Goal: Navigation & Orientation: Find specific page/section

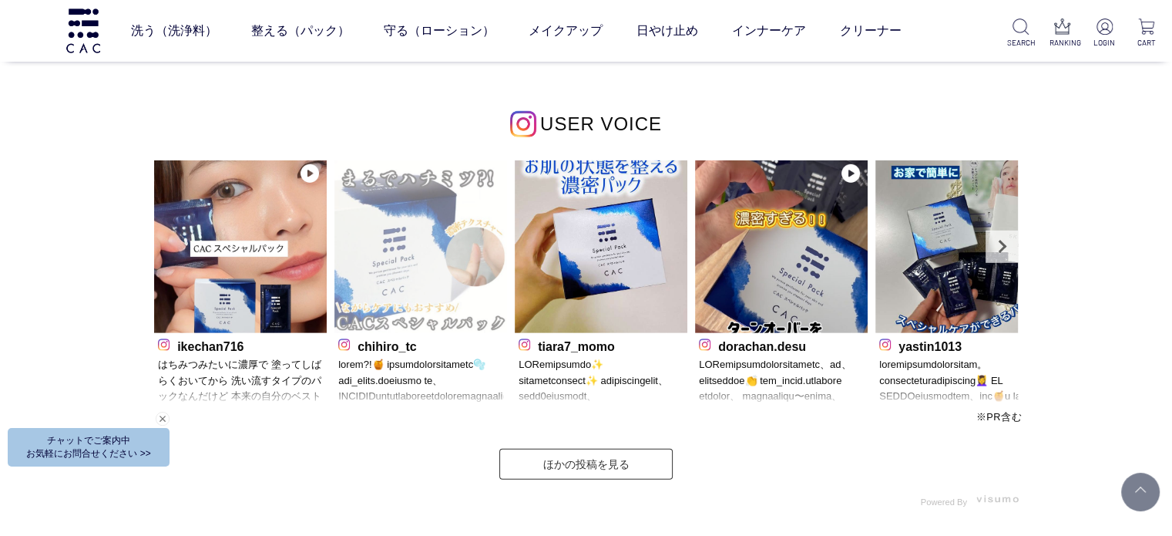
scroll to position [4700, 0]
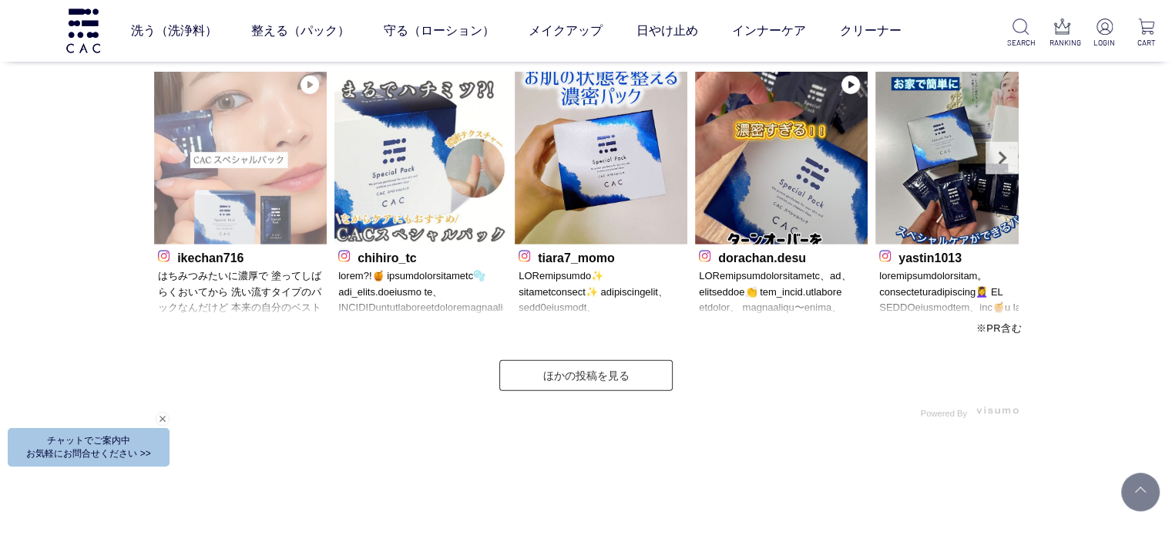
click at [217, 103] on img at bounding box center [240, 158] width 173 height 173
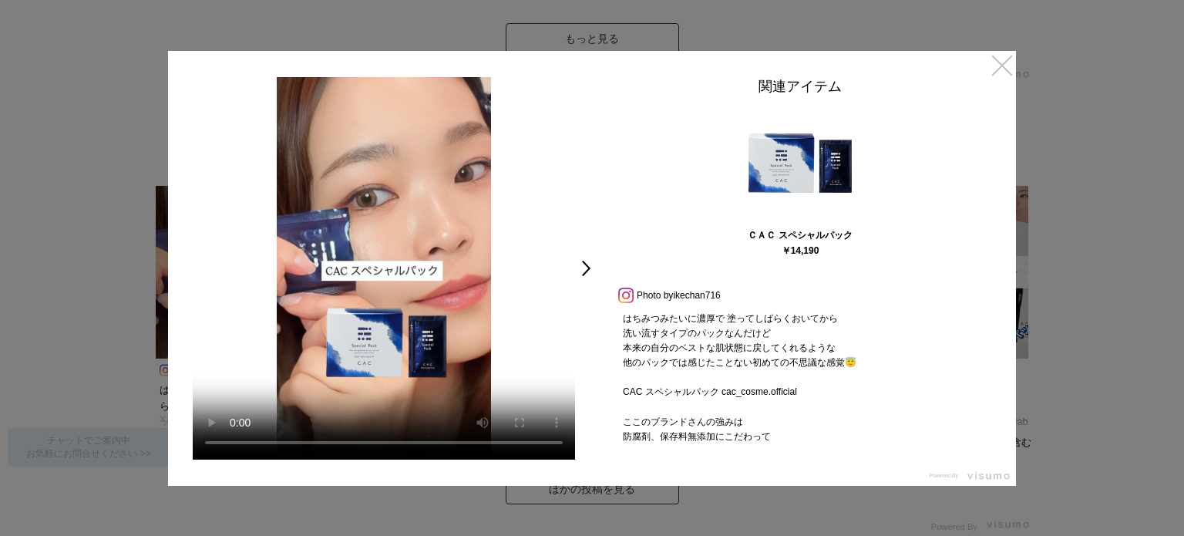
click at [1005, 69] on link "×" at bounding box center [1002, 65] width 28 height 28
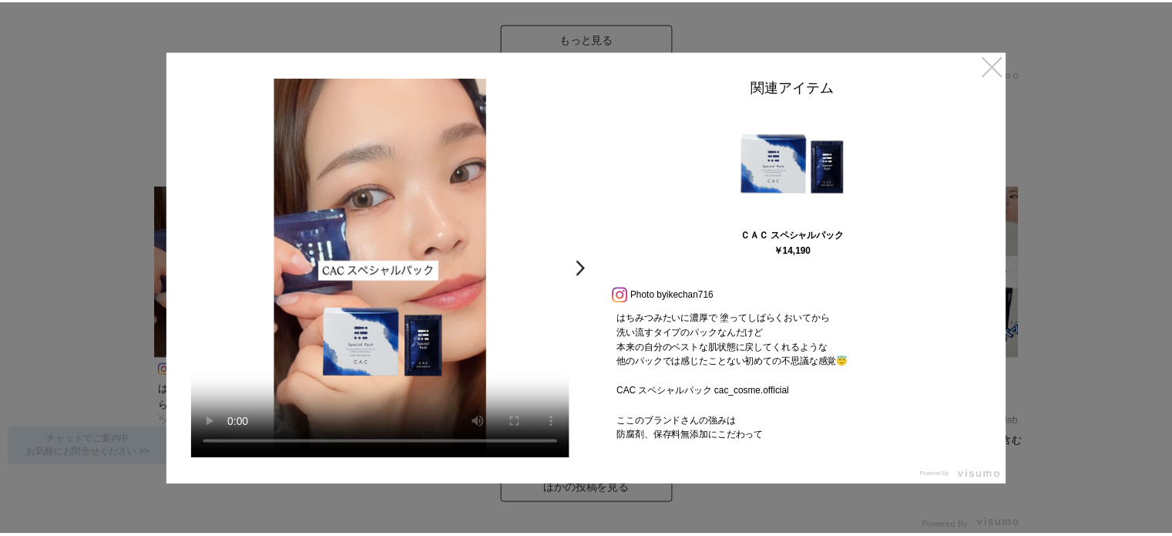
scroll to position [4700, 0]
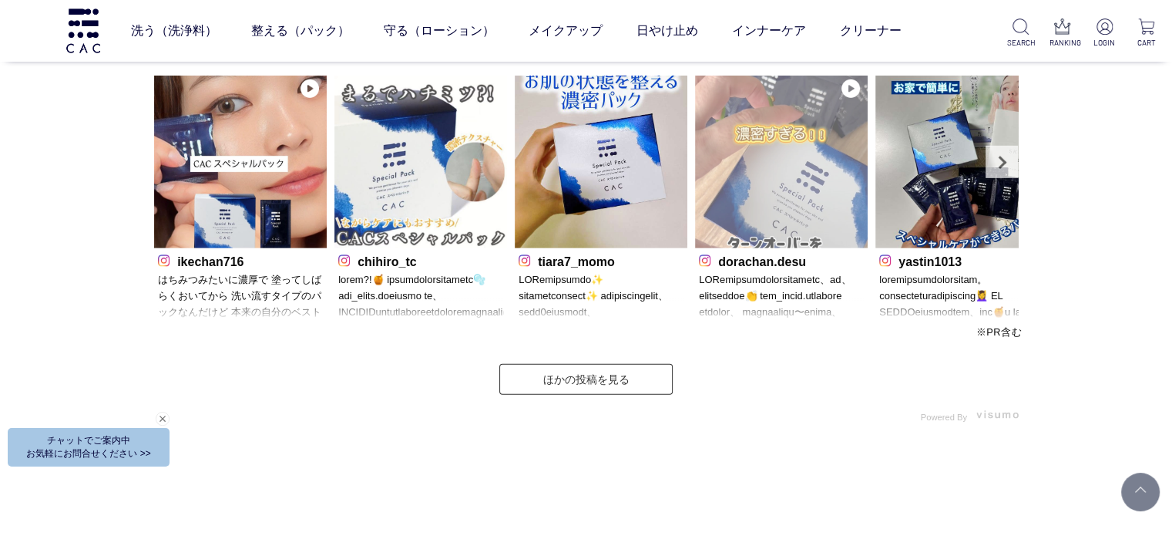
click at [762, 193] on img at bounding box center [781, 162] width 173 height 173
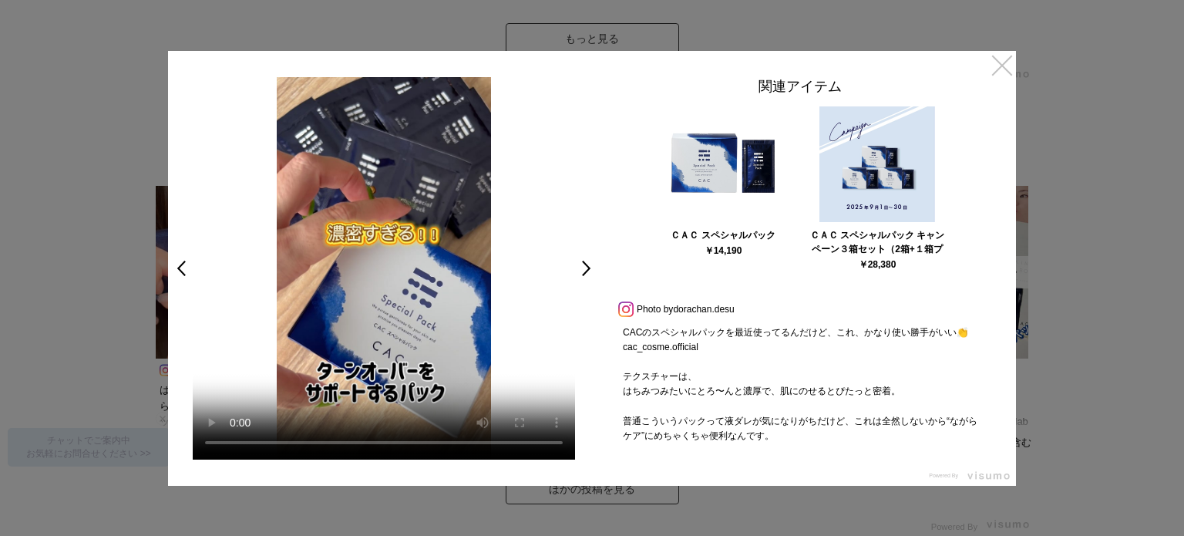
click at [1008, 66] on link "×" at bounding box center [1002, 65] width 28 height 28
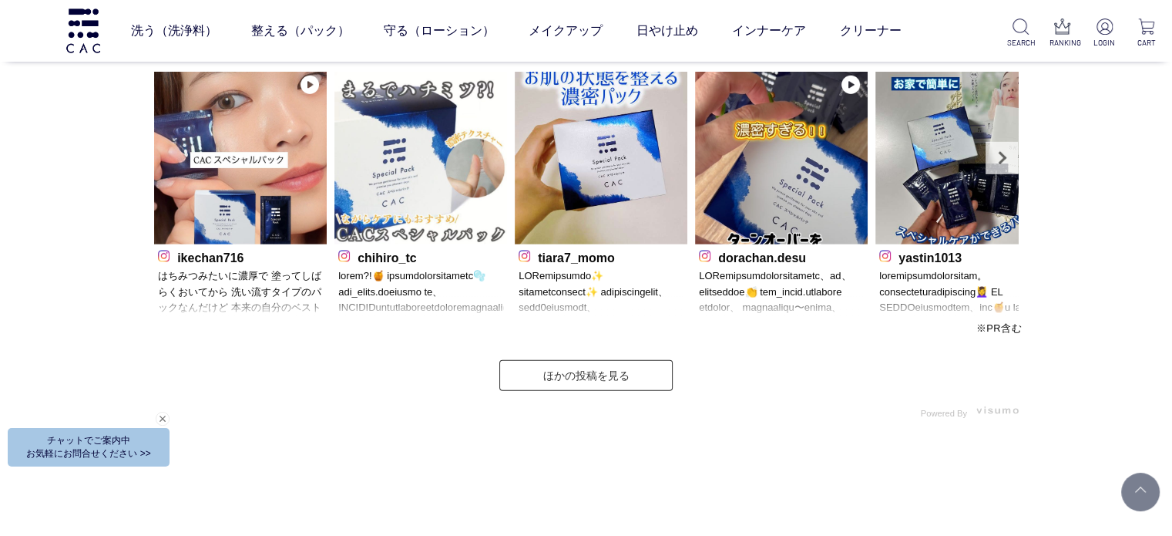
scroll to position [4696, 0]
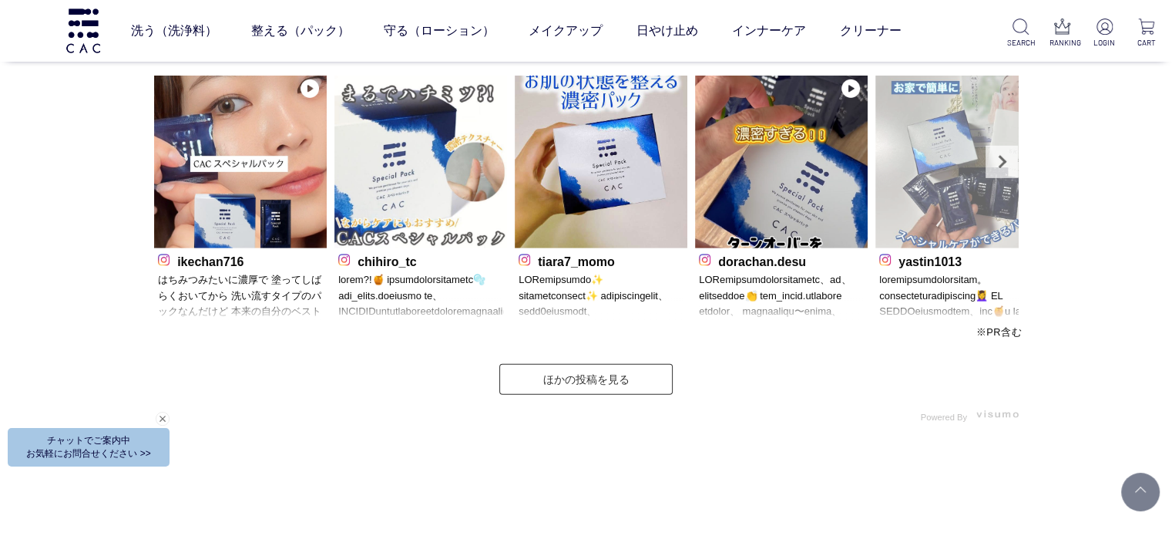
click at [906, 169] on img at bounding box center [962, 162] width 173 height 173
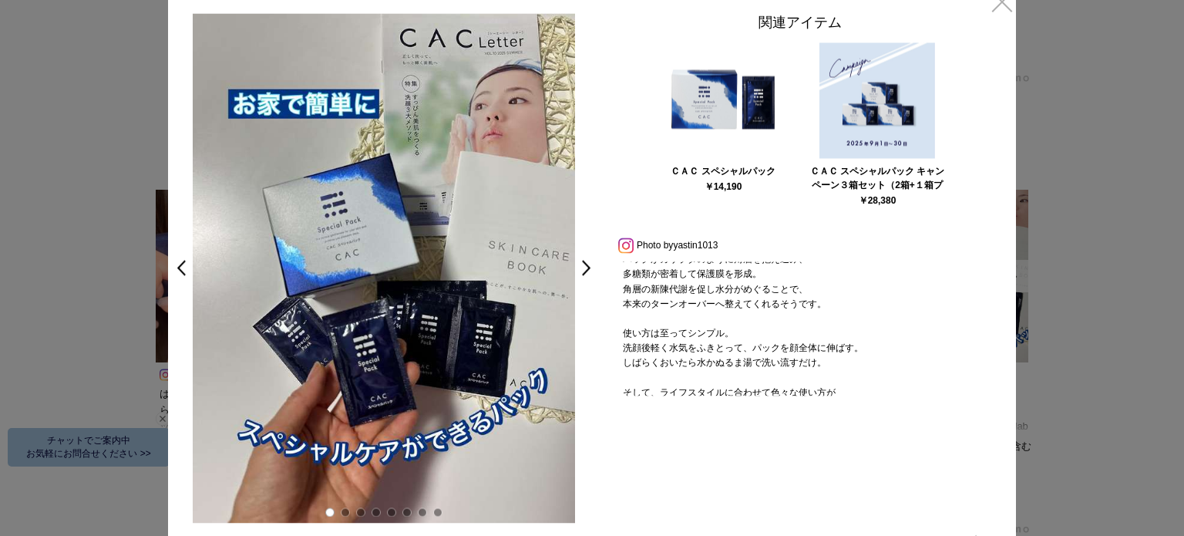
scroll to position [231, 0]
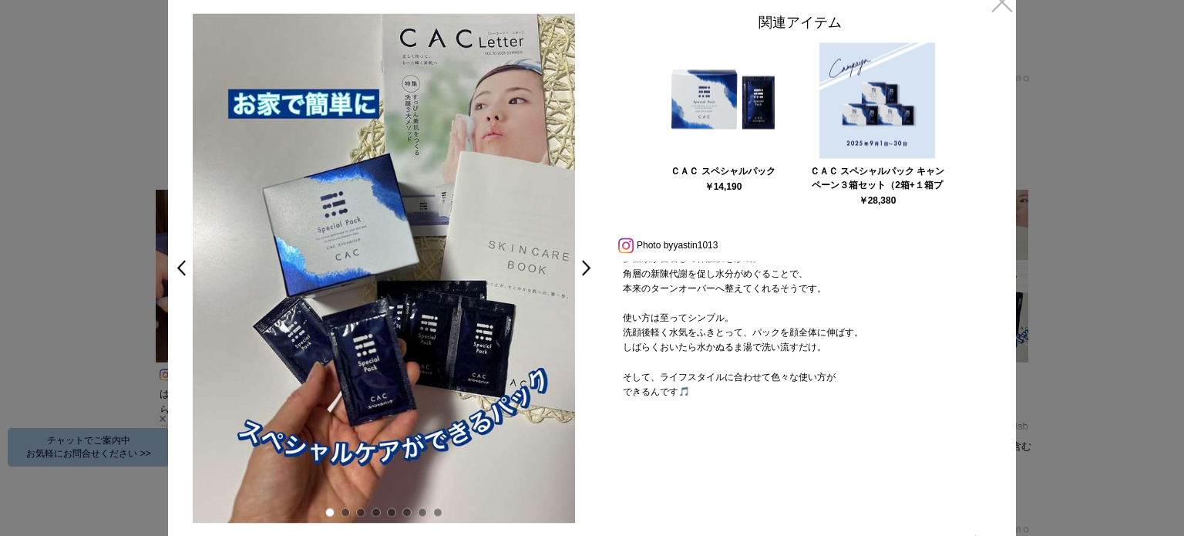
click at [577, 264] on div "< 使うたびに透明感がきわ立ちハリのある肌へ。 スペシャルなケアがお家で簡単にできるパック💆‍♀️ PR TIMES様のタッチアップ会で、[PERSON_NA…" at bounding box center [384, 268] width 432 height 510
click at [580, 264] on link ">" at bounding box center [591, 268] width 22 height 28
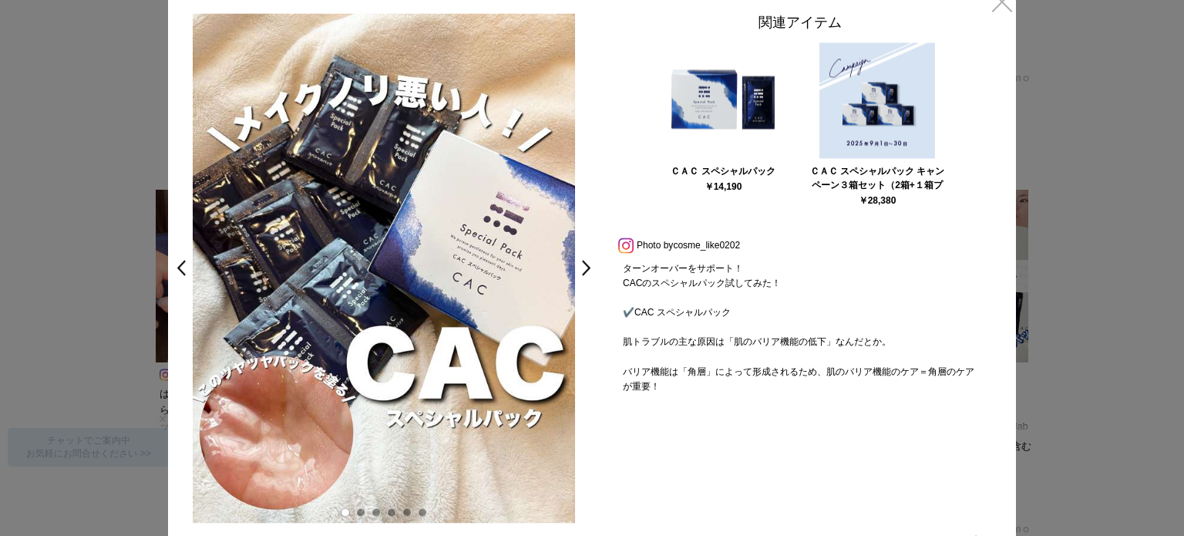
click at [580, 264] on link ">" at bounding box center [591, 268] width 22 height 28
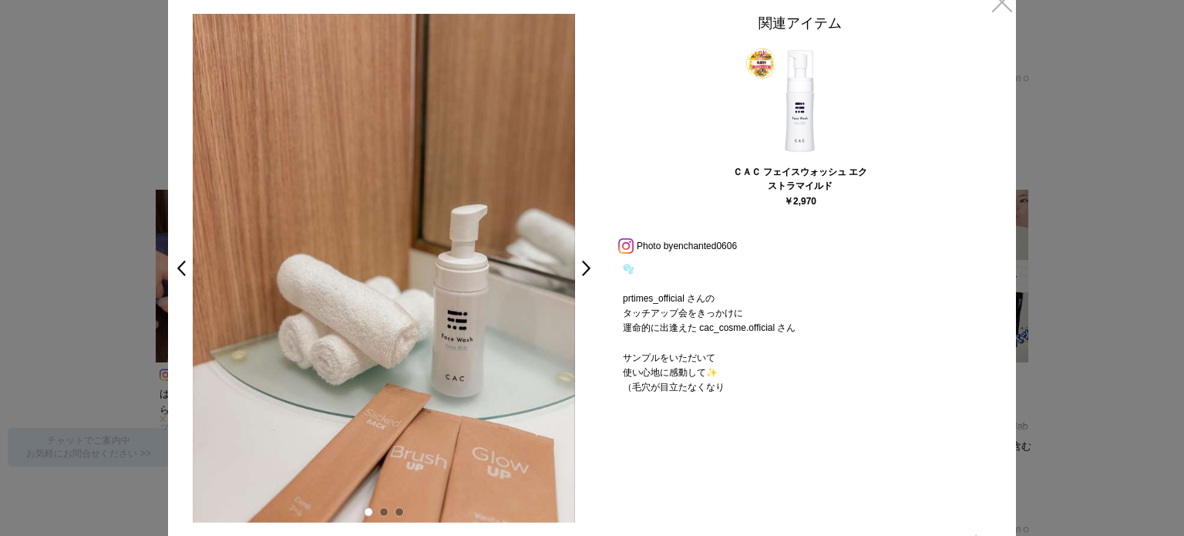
click at [984, 285] on p "🫧 prtimes_official さんの タッチアップ会をきっかけに 運命的に出逢えた cac_cosme.official さん サンプルをいただいて …" at bounding box center [799, 328] width 385 height 134
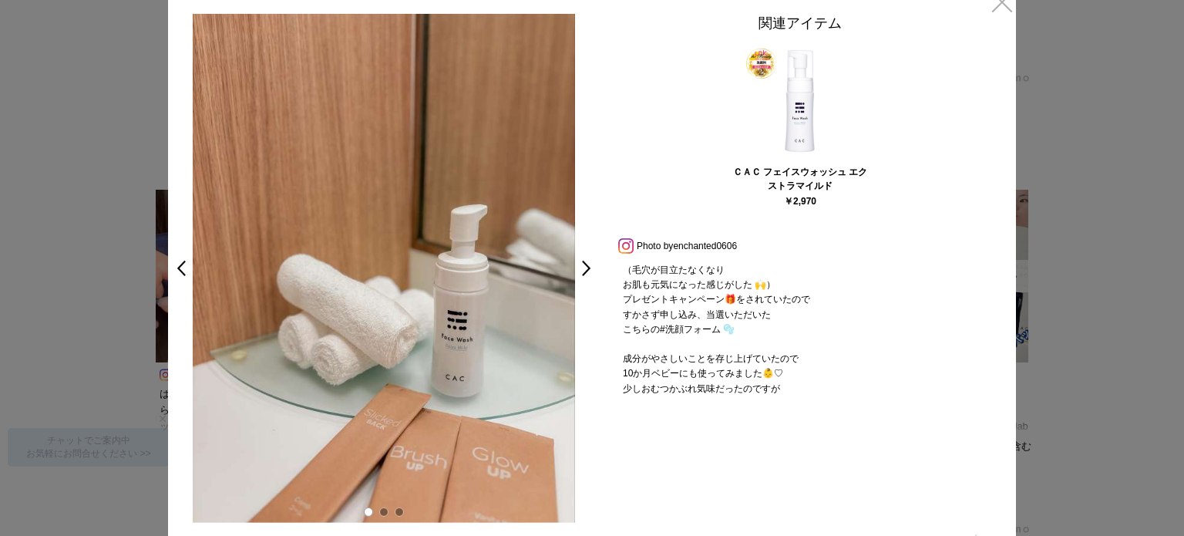
scroll to position [428, 0]
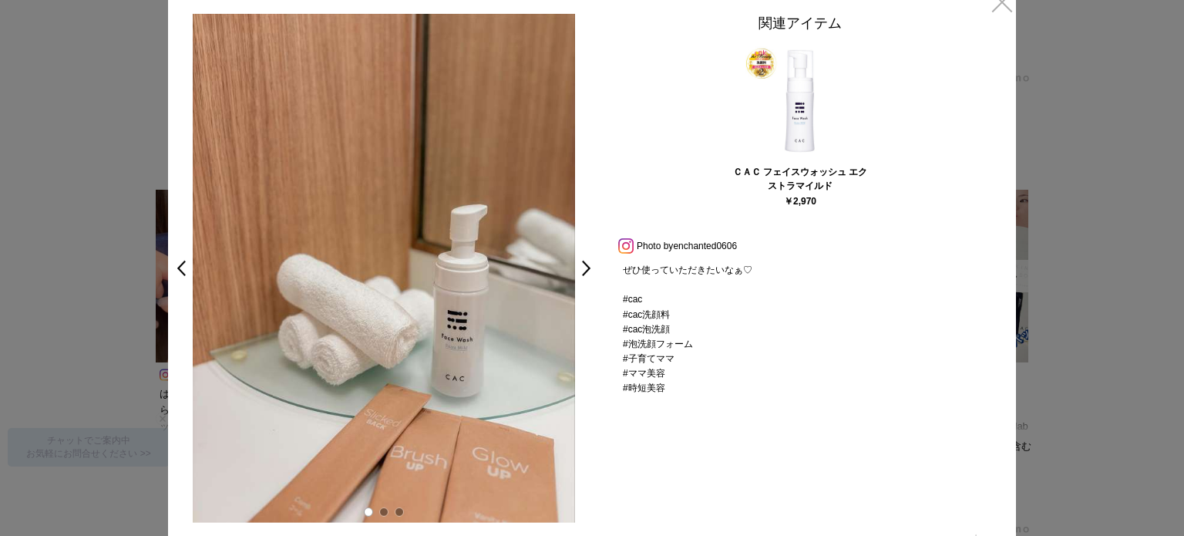
click at [449, 359] on img at bounding box center [384, 267] width 382 height 509
click at [518, 309] on img at bounding box center [384, 267] width 382 height 509
click at [540, 283] on img at bounding box center [384, 267] width 382 height 509
click at [284, 280] on img at bounding box center [384, 267] width 382 height 509
click at [212, 284] on img at bounding box center [384, 267] width 382 height 509
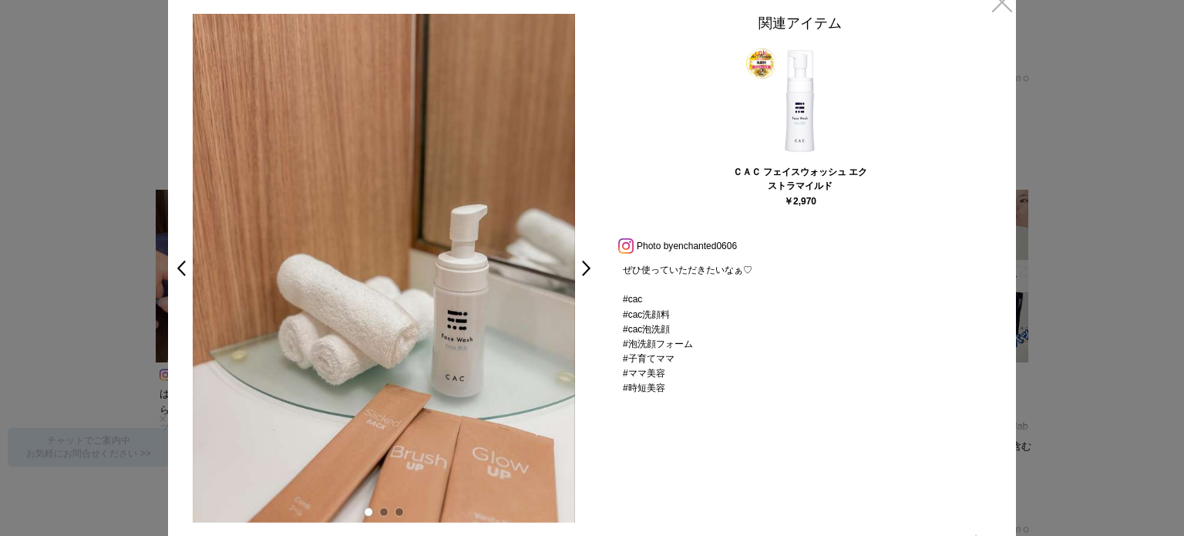
click at [191, 264] on div "< 🫧 prtimes_official さんの タッチアップ会をきっかけに 運命的に出逢えた cac_cosme.official さん サンプルをいただい…" at bounding box center [384, 267] width 432 height 509
click at [186, 262] on link "<" at bounding box center [177, 268] width 22 height 28
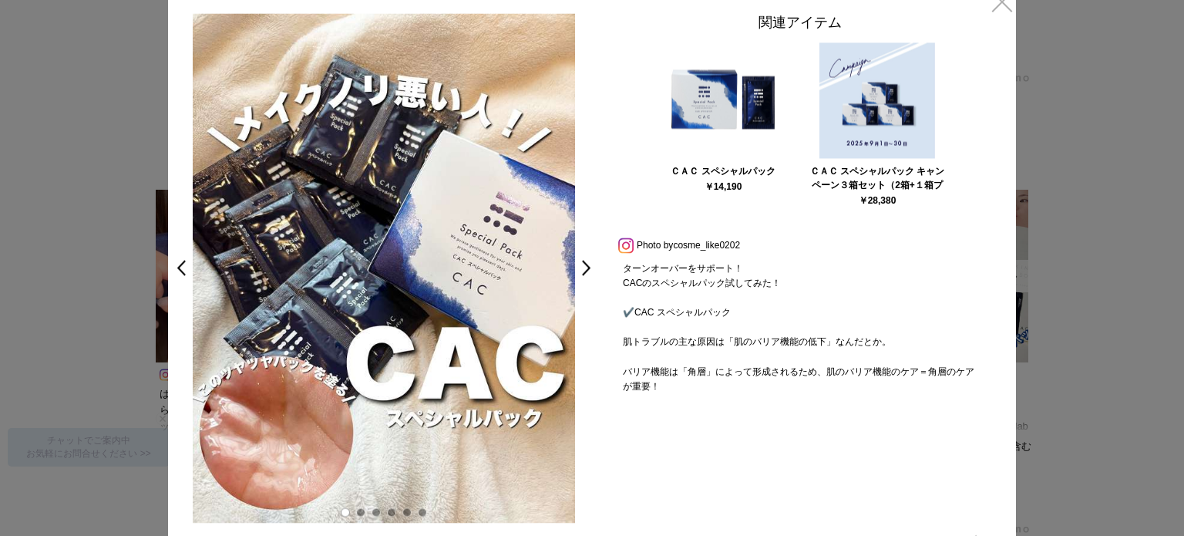
click at [453, 335] on img at bounding box center [384, 268] width 382 height 510
click at [450, 385] on img at bounding box center [384, 268] width 382 height 510
click at [456, 431] on img at bounding box center [384, 268] width 382 height 510
click at [481, 356] on img at bounding box center [384, 268] width 382 height 510
click at [495, 206] on img at bounding box center [384, 268] width 382 height 510
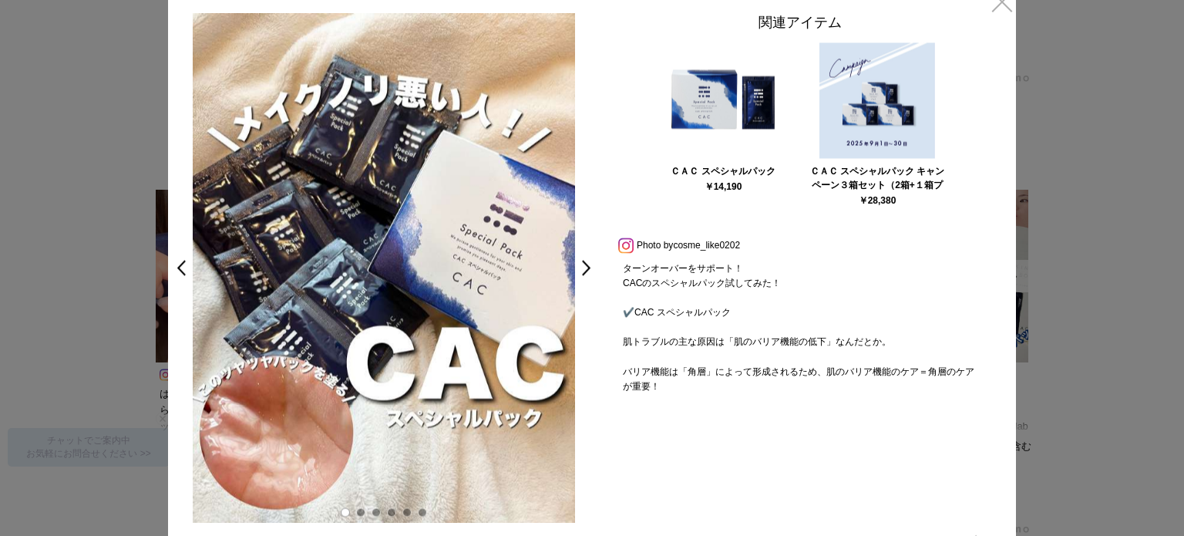
click at [493, 108] on img at bounding box center [384, 268] width 382 height 510
click at [425, 98] on img at bounding box center [384, 268] width 382 height 510
click at [459, 282] on img at bounding box center [384, 268] width 382 height 510
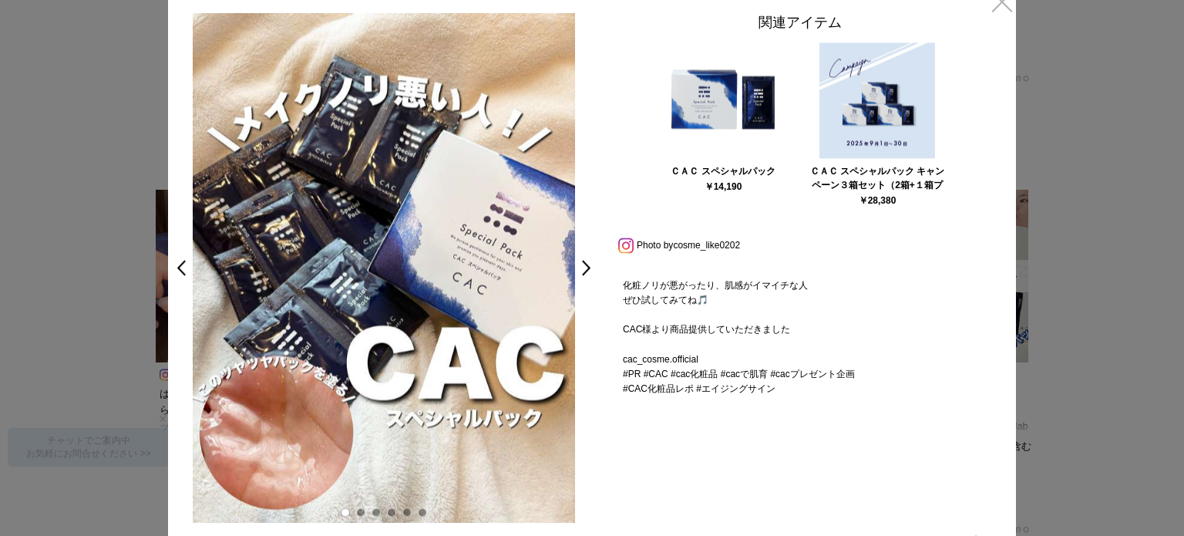
scroll to position [487, 0]
click at [1005, 18] on div "< > 関連アイテム ＣＡＣ スペシャルパック ￥14,190 ＣＡＣ スペシャルパック キャンペーン３箱セット（2箱+１箱プレゼント） ￥28,380" at bounding box center [592, 268] width 848 height 562
click at [1005, 8] on link "×" at bounding box center [1002, 1] width 28 height 28
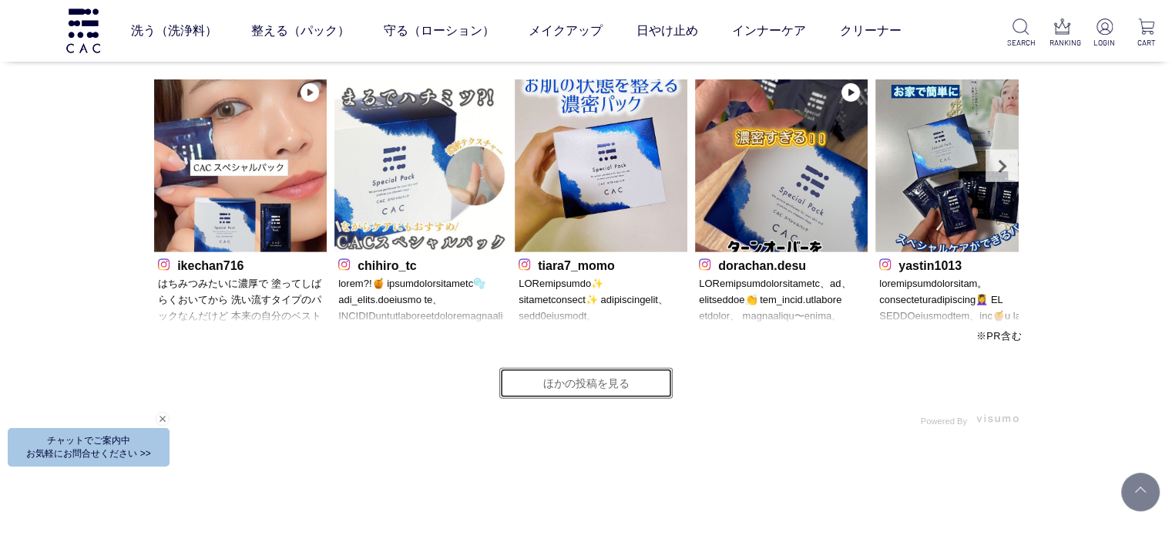
scroll to position [4691, 0]
click at [646, 378] on link "ほかの投稿を見る" at bounding box center [585, 383] width 173 height 31
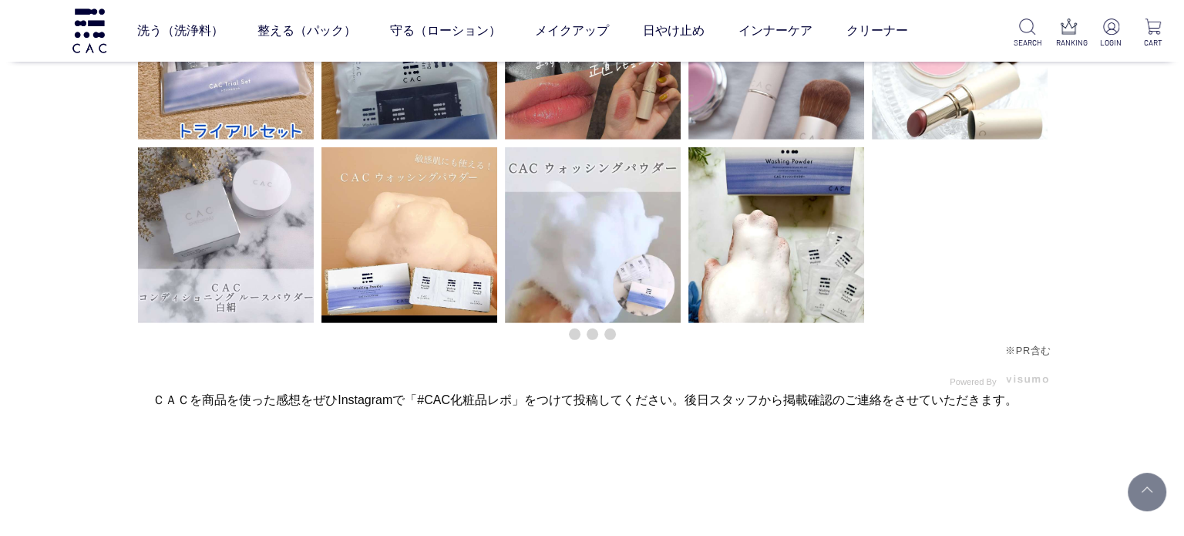
scroll to position [4548, 0]
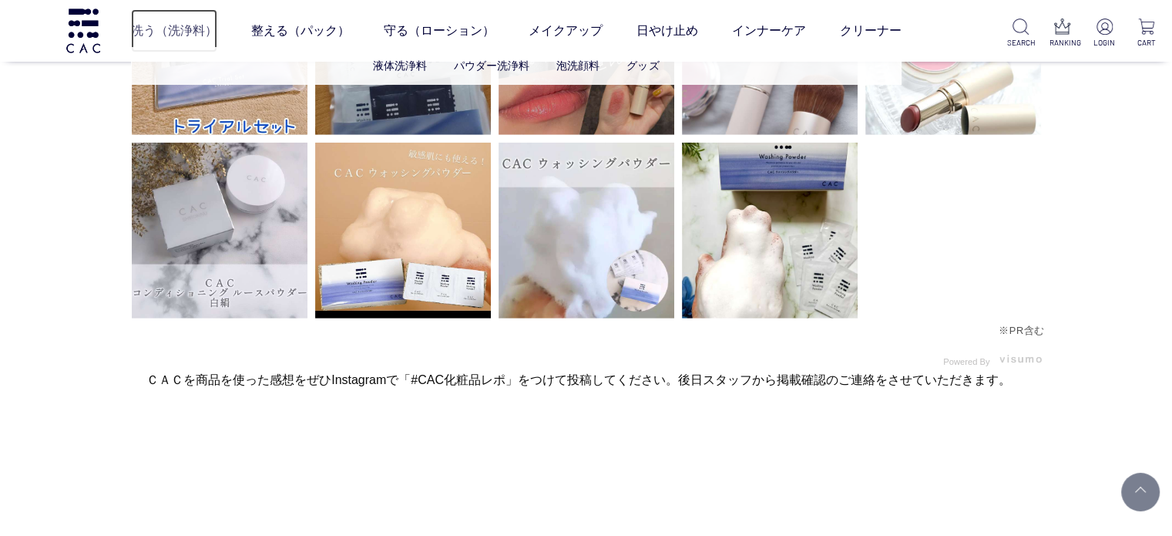
click at [183, 27] on link "洗う（洗浄料）" at bounding box center [174, 30] width 86 height 43
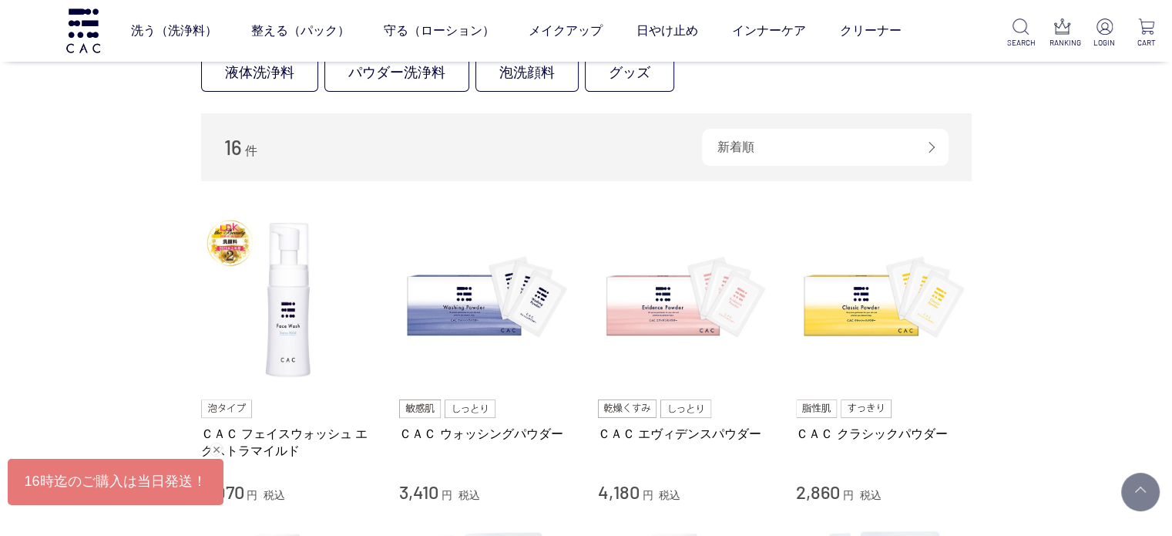
scroll to position [385, 0]
